Goal: Task Accomplishment & Management: Complete application form

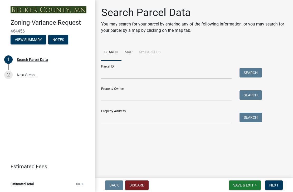
click at [34, 42] on button "View Summary" at bounding box center [29, 39] width 36 height 9
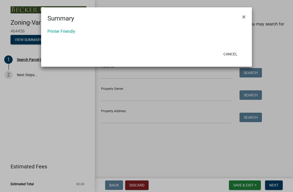
click at [244, 17] on span "×" at bounding box center [243, 16] width 3 height 7
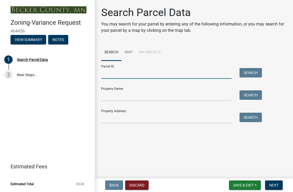
click at [129, 75] on input "Parcel ID:" at bounding box center [166, 73] width 130 height 11
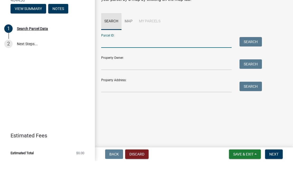
click at [110, 44] on link "Search" at bounding box center [111, 52] width 20 height 17
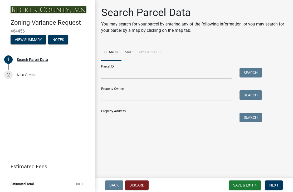
click at [154, 51] on li "My Parcels" at bounding box center [150, 52] width 28 height 17
click at [131, 94] on input "Property Owner:" at bounding box center [166, 96] width 130 height 11
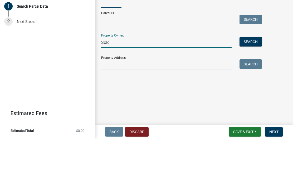
type input "Solc"
click at [253, 91] on button "Search" at bounding box center [250, 95] width 22 height 9
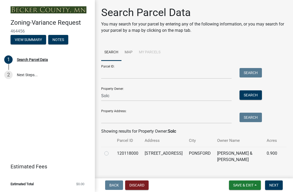
click at [111, 151] on label at bounding box center [111, 151] width 0 height 0
click at [111, 154] on input "radio" at bounding box center [112, 152] width 3 height 3
radio input "true"
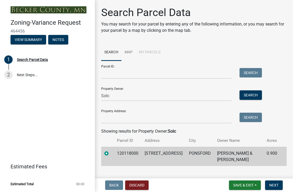
click at [214, 153] on td "[PERSON_NAME] & [PERSON_NAME]" at bounding box center [239, 156] width 50 height 19
click at [132, 49] on link "Map" at bounding box center [128, 52] width 14 height 17
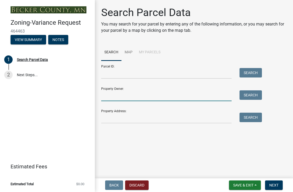
click at [152, 95] on input "Property Owner:" at bounding box center [166, 96] width 130 height 11
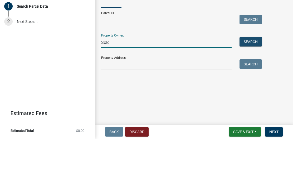
type input "Solc"
click at [252, 91] on button "Search" at bounding box center [250, 95] width 22 height 9
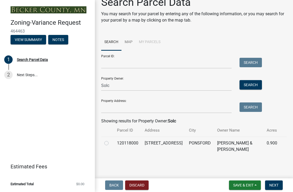
scroll to position [10, 0]
click at [111, 144] on td at bounding box center [107, 146] width 13 height 19
click at [111, 141] on label at bounding box center [111, 141] width 0 height 0
click at [111, 144] on input "radio" at bounding box center [112, 142] width 3 height 3
radio input "true"
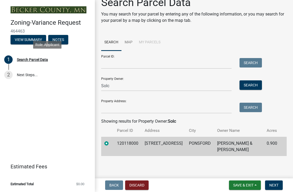
click at [32, 60] on div "Search Parcel Data" at bounding box center [32, 60] width 31 height 4
click at [27, 61] on div "Search Parcel Data" at bounding box center [32, 60] width 31 height 4
click at [176, 149] on td "[STREET_ADDRESS]" at bounding box center [163, 146] width 44 height 19
click at [175, 146] on td "[STREET_ADDRESS]" at bounding box center [163, 146] width 44 height 19
click at [28, 39] on button "View Summary" at bounding box center [29, 39] width 36 height 9
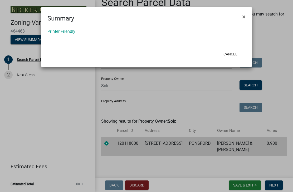
click at [231, 55] on button "Cancel" at bounding box center [230, 54] width 22 height 9
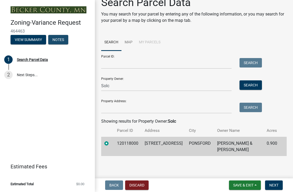
click at [61, 42] on button "Notes" at bounding box center [58, 39] width 20 height 9
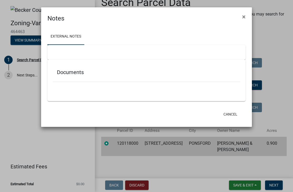
click at [240, 18] on button "×" at bounding box center [244, 16] width 12 height 15
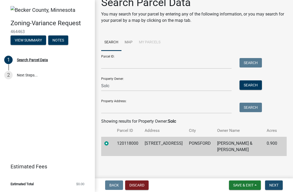
click at [277, 185] on span "Next" at bounding box center [273, 186] width 9 height 4
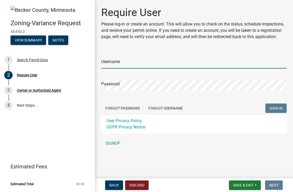
click at [148, 63] on input "Username" at bounding box center [193, 63] width 185 height 11
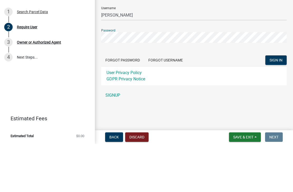
click at [274, 106] on span "SIGN IN" at bounding box center [275, 108] width 13 height 4
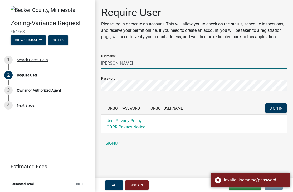
click at [131, 62] on input "Jarmila Solc" at bounding box center [193, 63] width 185 height 11
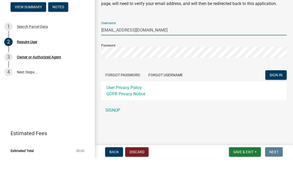
click at [278, 106] on span "SIGN IN" at bounding box center [275, 108] width 13 height 4
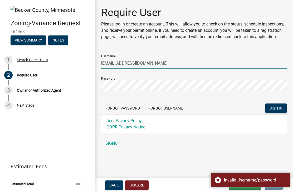
click at [155, 62] on input "Jarmila@gra.midco.net" at bounding box center [193, 63] width 185 height 11
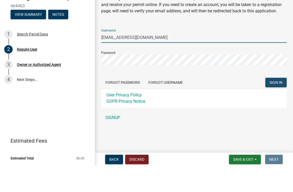
click at [275, 106] on span "SIGN IN" at bounding box center [275, 108] width 13 height 4
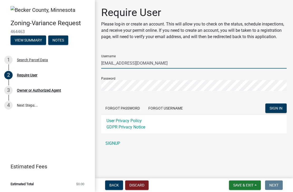
click at [150, 61] on input "Jarmila@irt1.com" at bounding box center [193, 63] width 185 height 11
type input "J"
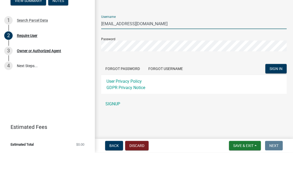
type input "[EMAIL_ADDRESS][DOMAIN_NAME]"
click at [274, 106] on span "SIGN IN" at bounding box center [275, 108] width 13 height 4
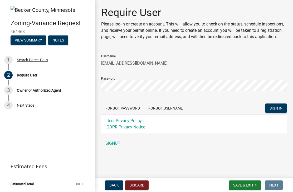
click at [124, 110] on button "Forgot Password" at bounding box center [122, 108] width 43 height 9
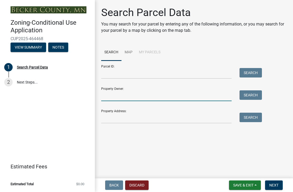
click at [143, 93] on input "Property Owner:" at bounding box center [166, 96] width 130 height 11
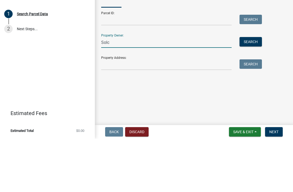
type input "Solc"
click at [250, 91] on button "Search" at bounding box center [250, 95] width 22 height 9
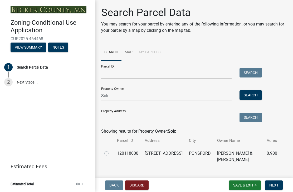
click at [111, 155] on td at bounding box center [107, 156] width 13 height 19
click at [111, 151] on label at bounding box center [111, 151] width 0 height 0
click at [111, 153] on input "radio" at bounding box center [112, 152] width 3 height 3
radio input "true"
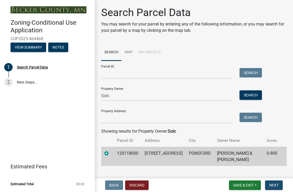
click at [273, 185] on span "Next" at bounding box center [273, 186] width 9 height 4
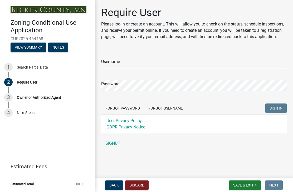
click at [169, 108] on button "Forgot Username" at bounding box center [165, 108] width 43 height 9
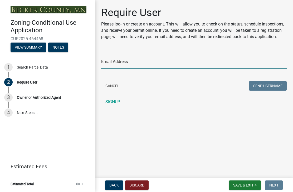
click at [142, 62] on input "Email Address" at bounding box center [193, 63] width 185 height 11
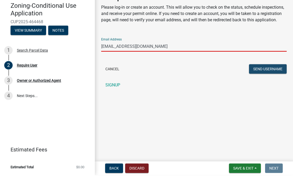
click at [269, 81] on button "Send Username" at bounding box center [268, 85] width 38 height 9
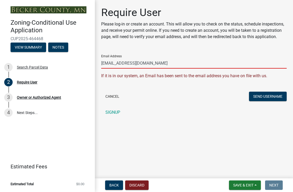
click at [137, 64] on input "jsolc@irt1.com" at bounding box center [193, 63] width 185 height 11
type input "jarmila@gra.midco.net"
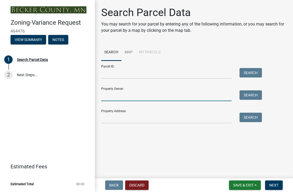
click at [155, 92] on input "Property Owner:" at bounding box center [166, 96] width 130 height 11
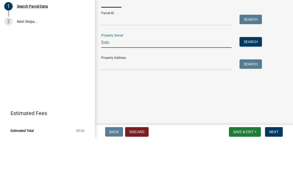
type input "Solc"
click at [257, 91] on button "Search" at bounding box center [250, 95] width 22 height 9
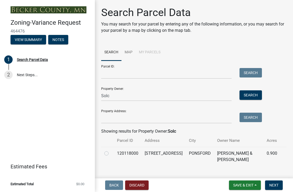
click at [111, 151] on label at bounding box center [111, 151] width 0 height 0
click at [111, 154] on input "radio" at bounding box center [112, 152] width 3 height 3
radio input "true"
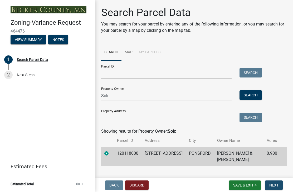
click at [275, 187] on span "Next" at bounding box center [273, 186] width 9 height 4
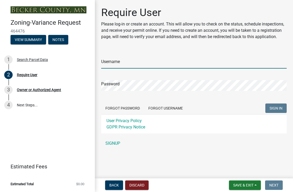
click at [150, 64] on input "Username" at bounding box center [193, 63] width 185 height 11
type input "Jarmila@gra.midco.net"
click at [168, 78] on div "Password" at bounding box center [193, 82] width 185 height 18
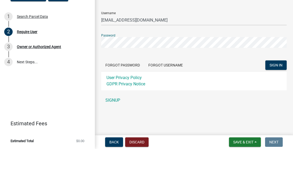
click at [275, 106] on span "SIGN IN" at bounding box center [275, 108] width 13 height 4
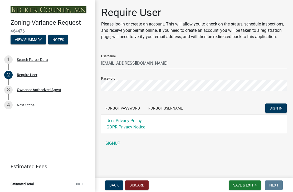
click at [130, 108] on button "Forgot Password" at bounding box center [122, 108] width 43 height 9
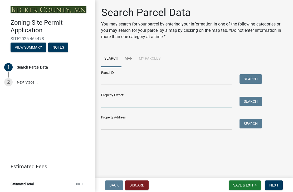
click at [150, 101] on input "Property Owner:" at bounding box center [166, 102] width 130 height 11
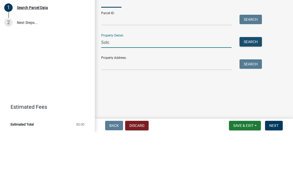
type input "Solc"
click at [255, 97] on button "Search" at bounding box center [250, 101] width 22 height 9
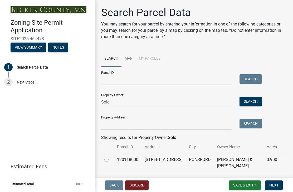
click at [109, 159] on div at bounding box center [107, 160] width 6 height 6
click at [111, 157] on label at bounding box center [111, 157] width 0 height 0
click at [111, 160] on input "radio" at bounding box center [112, 158] width 3 height 3
radio input "true"
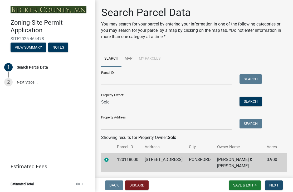
click at [274, 188] on button "Next" at bounding box center [274, 185] width 18 height 9
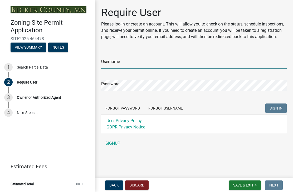
click at [156, 65] on input "Username" at bounding box center [193, 63] width 185 height 11
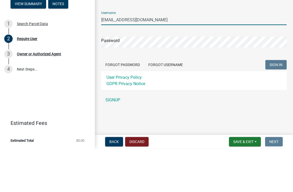
type input "[EMAIL_ADDRESS][DOMAIN_NAME]"
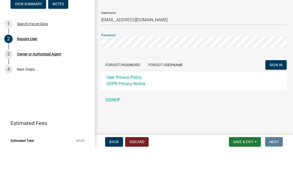
click at [275, 106] on span "SIGN IN" at bounding box center [275, 108] width 13 height 4
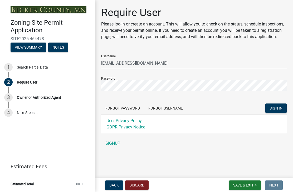
click at [171, 110] on button "Forgot Username" at bounding box center [165, 108] width 43 height 9
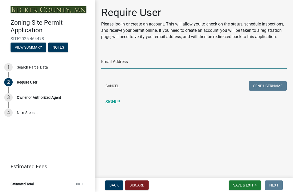
click at [163, 63] on input "Email Address" at bounding box center [193, 63] width 185 height 11
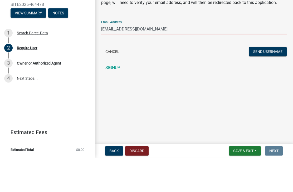
type input "[EMAIL_ADDRESS][DOMAIN_NAME]"
click at [270, 81] on button "Send Username" at bounding box center [268, 85] width 38 height 9
